Goal: Communication & Community: Share content

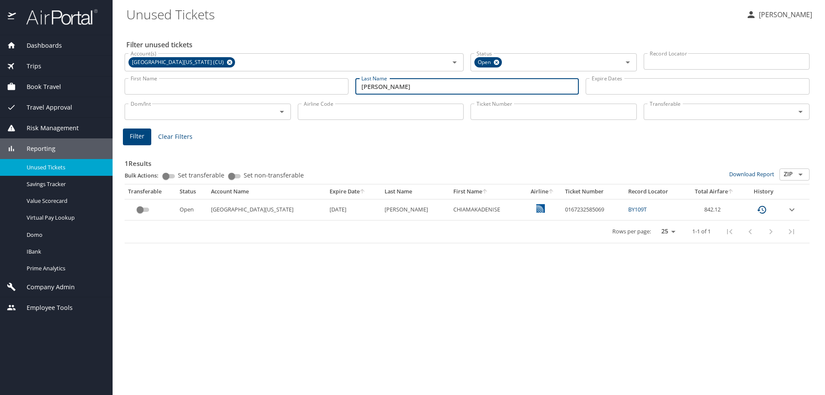
drag, startPoint x: 390, startPoint y: 87, endPoint x: 356, endPoint y: 87, distance: 33.5
click at [356, 87] on input "[PERSON_NAME]" at bounding box center [467, 86] width 224 height 16
type input "Giudice"
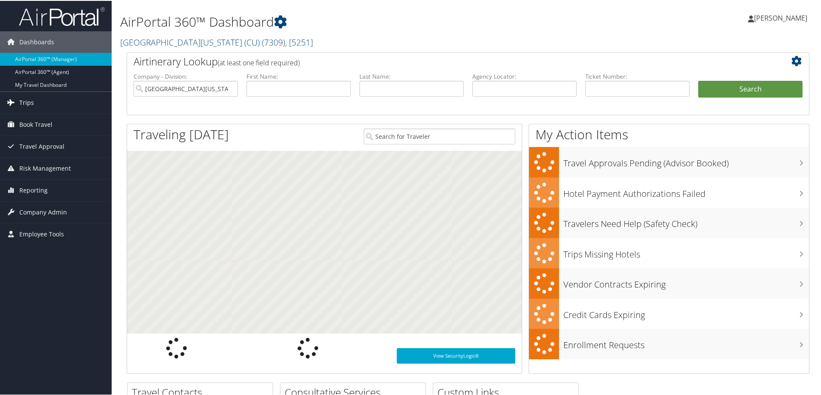
click at [27, 97] on span "Trips" at bounding box center [26, 101] width 15 height 21
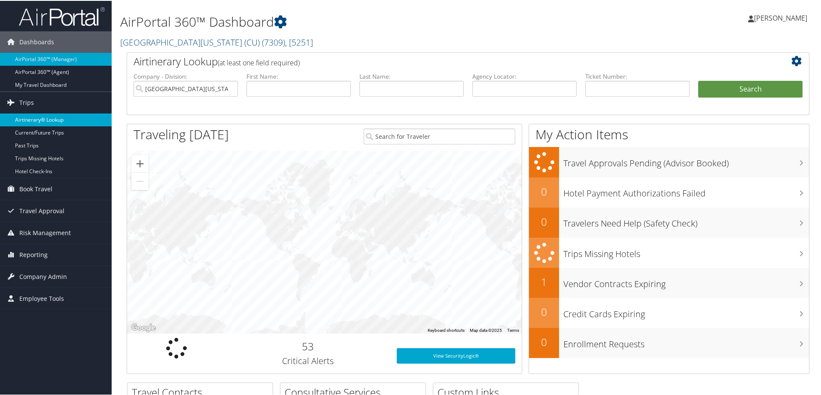
drag, startPoint x: 63, startPoint y: 114, endPoint x: 68, endPoint y: 114, distance: 4.7
click at [63, 114] on link "Airtinerary® Lookup" at bounding box center [56, 119] width 112 height 13
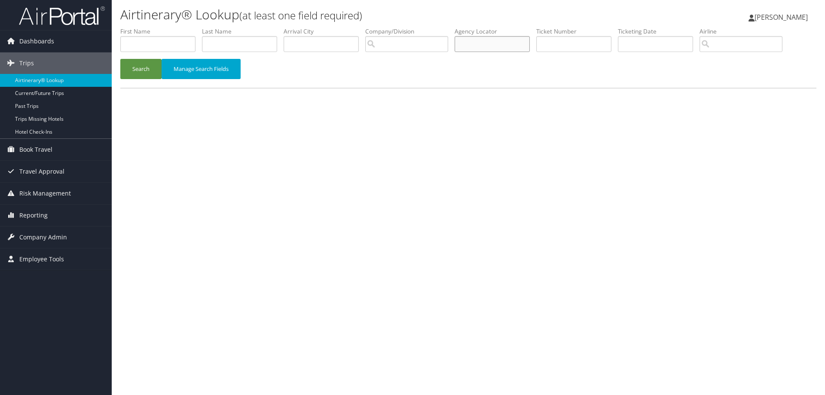
click at [495, 47] on input "text" at bounding box center [491, 44] width 75 height 16
type input "DB03BQ"
click at [147, 70] on button "Search" at bounding box center [140, 69] width 41 height 20
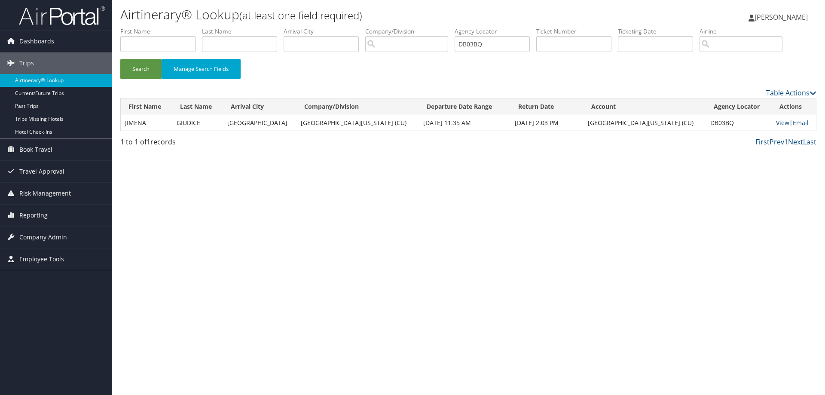
click at [776, 122] on link "View" at bounding box center [782, 123] width 13 height 8
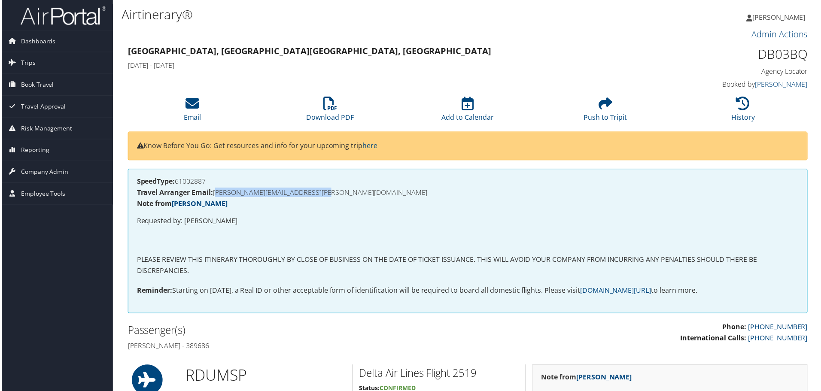
drag, startPoint x: 341, startPoint y: 195, endPoint x: 215, endPoint y: 194, distance: 126.7
click at [215, 194] on h4 "Travel Arranger Email: [PERSON_NAME][EMAIL_ADDRESS][PERSON_NAME][DOMAIN_NAME]" at bounding box center [468, 193] width 665 height 7
copy h4 "[PERSON_NAME][EMAIL_ADDRESS][PERSON_NAME][DOMAIN_NAME]"
click at [190, 110] on icon at bounding box center [192, 104] width 14 height 14
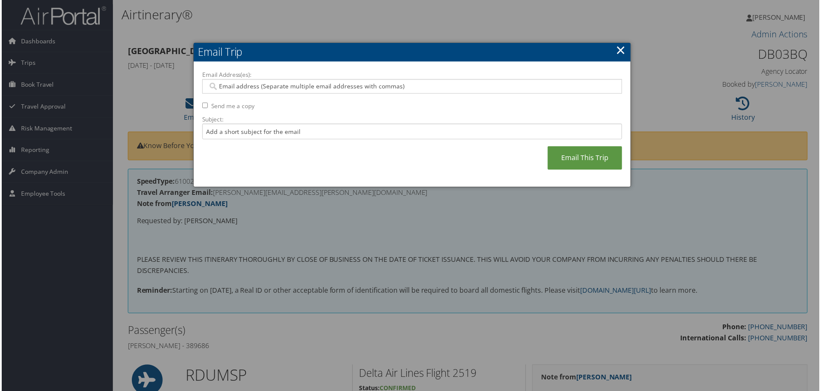
click at [263, 83] on input "Email Address(es):" at bounding box center [412, 86] width 410 height 9
paste input "[PERSON_NAME][EMAIL_ADDRESS][PERSON_NAME][DOMAIN_NAME]"
type input "[PERSON_NAME][EMAIL_ADDRESS][PERSON_NAME][DOMAIN_NAME]"
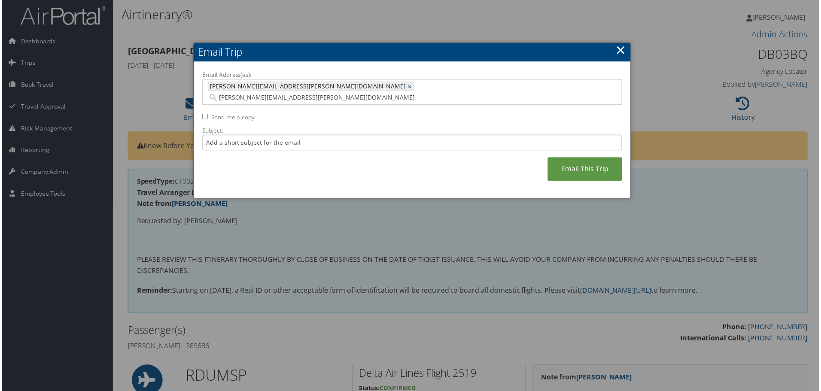
type input "[PERSON_NAME][EMAIL_ADDRESS][PERSON_NAME][DOMAIN_NAME]"
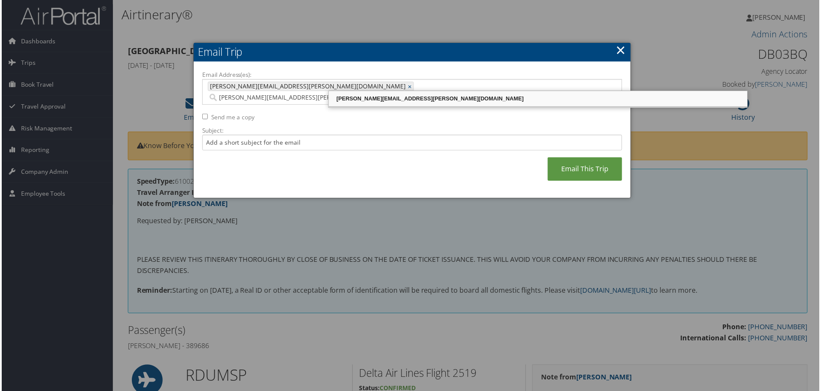
click at [356, 100] on div "[PERSON_NAME][EMAIL_ADDRESS][PERSON_NAME][DOMAIN_NAME]" at bounding box center [539, 99] width 418 height 9
type input "[PERSON_NAME][EMAIL_ADDRESS][PERSON_NAME][DOMAIN_NAME], [PERSON_NAME][DOMAIN_NA…"
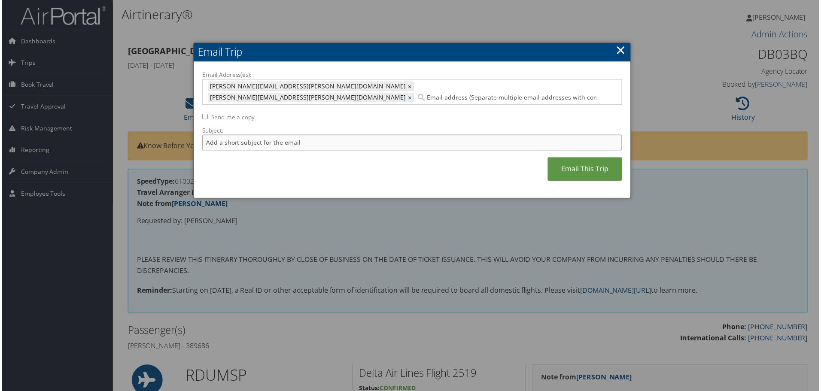
click at [313, 135] on input "Subject:" at bounding box center [412, 143] width 422 height 16
type input "Invoice for [PERSON_NAME]"
click at [571, 158] on link "Email This Trip" at bounding box center [585, 170] width 75 height 24
